Goal: Task Accomplishment & Management: Complete application form

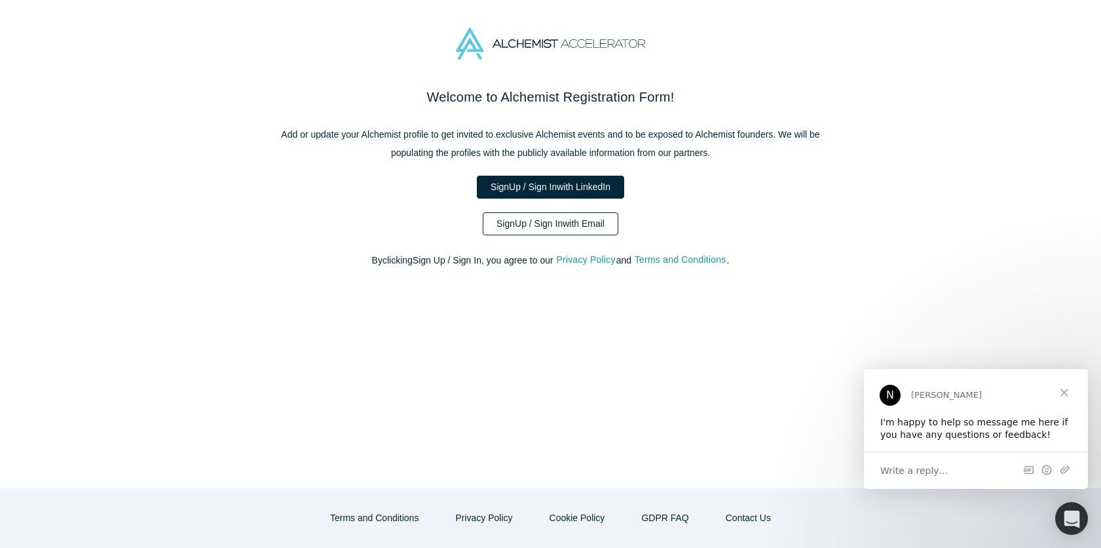
click at [554, 223] on link "Sign Up / Sign In with Email" at bounding box center [551, 223] width 136 height 23
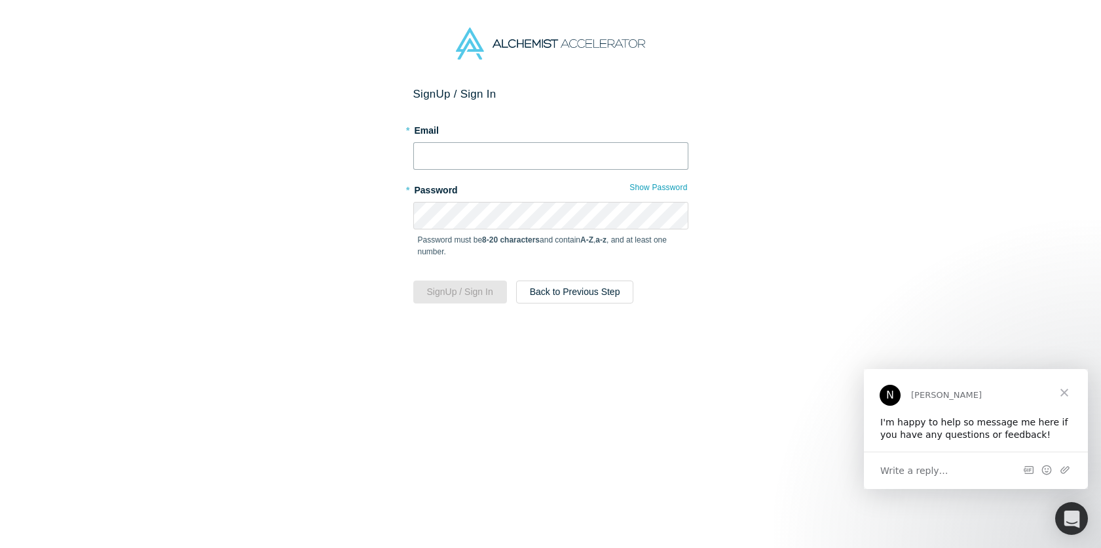
click at [466, 155] on input "text" at bounding box center [550, 156] width 275 height 28
type input "[PERSON_NAME][EMAIL_ADDRESS][PERSON_NAME][DOMAIN_NAME]"
click at [468, 290] on button "Sign Up / Sign In" at bounding box center [460, 291] width 94 height 23
